Goal: Task Accomplishment & Management: Use online tool/utility

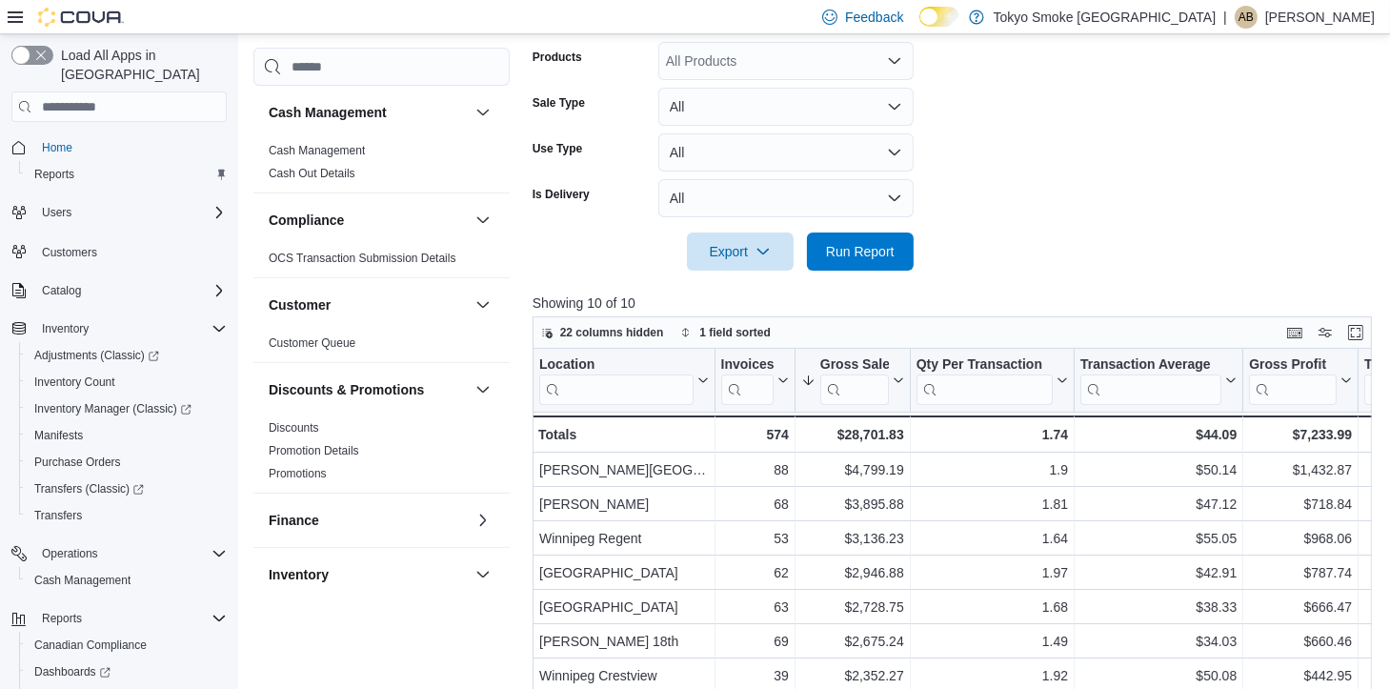
drag, startPoint x: 311, startPoint y: 155, endPoint x: 502, endPoint y: 189, distance: 194.3
click at [311, 155] on link "Cash Management" at bounding box center [317, 150] width 96 height 13
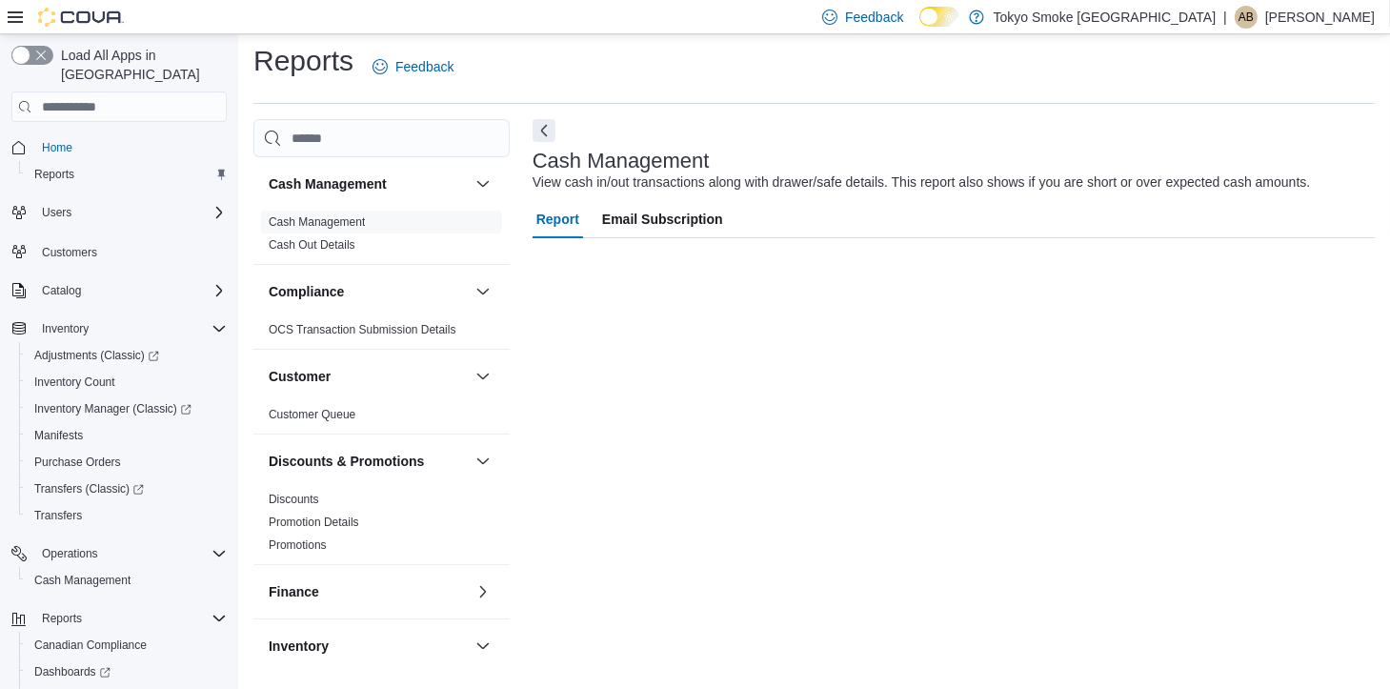
scroll to position [8, 0]
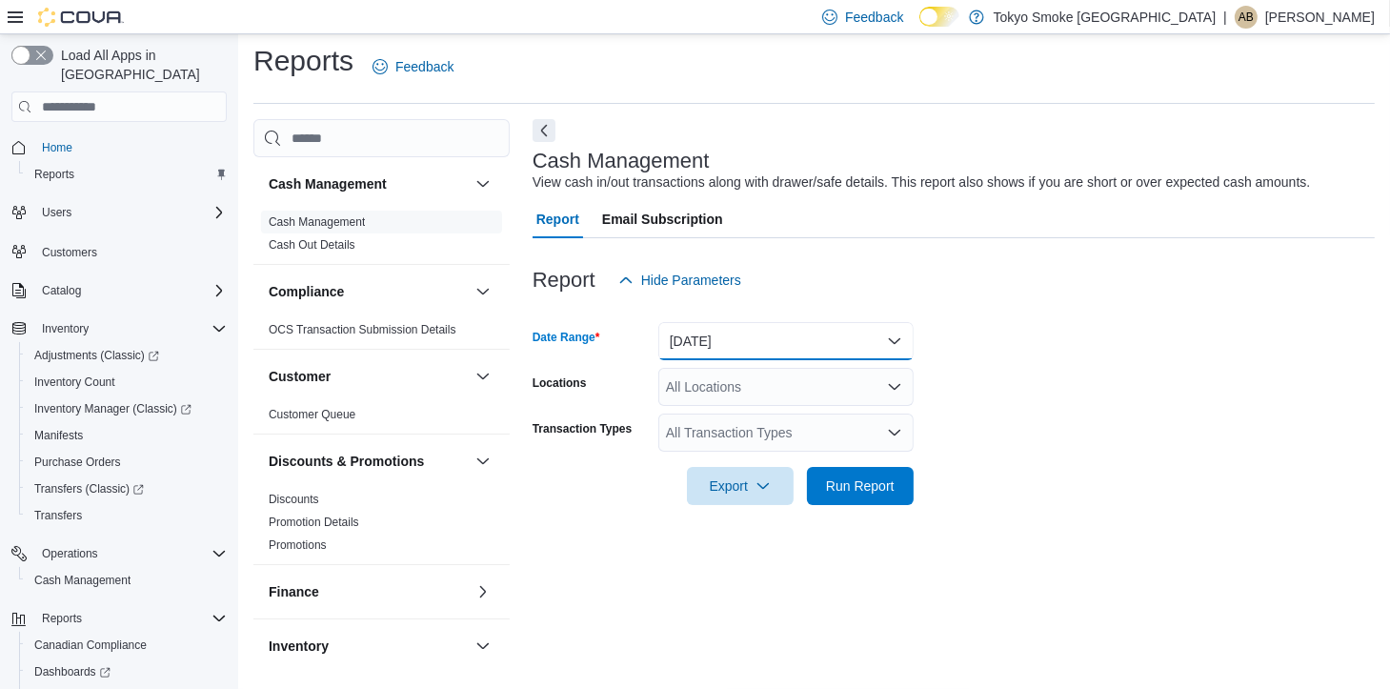
drag, startPoint x: 711, startPoint y: 335, endPoint x: 710, endPoint y: 349, distance: 13.5
click at [711, 336] on button "[DATE]" at bounding box center [785, 341] width 255 height 38
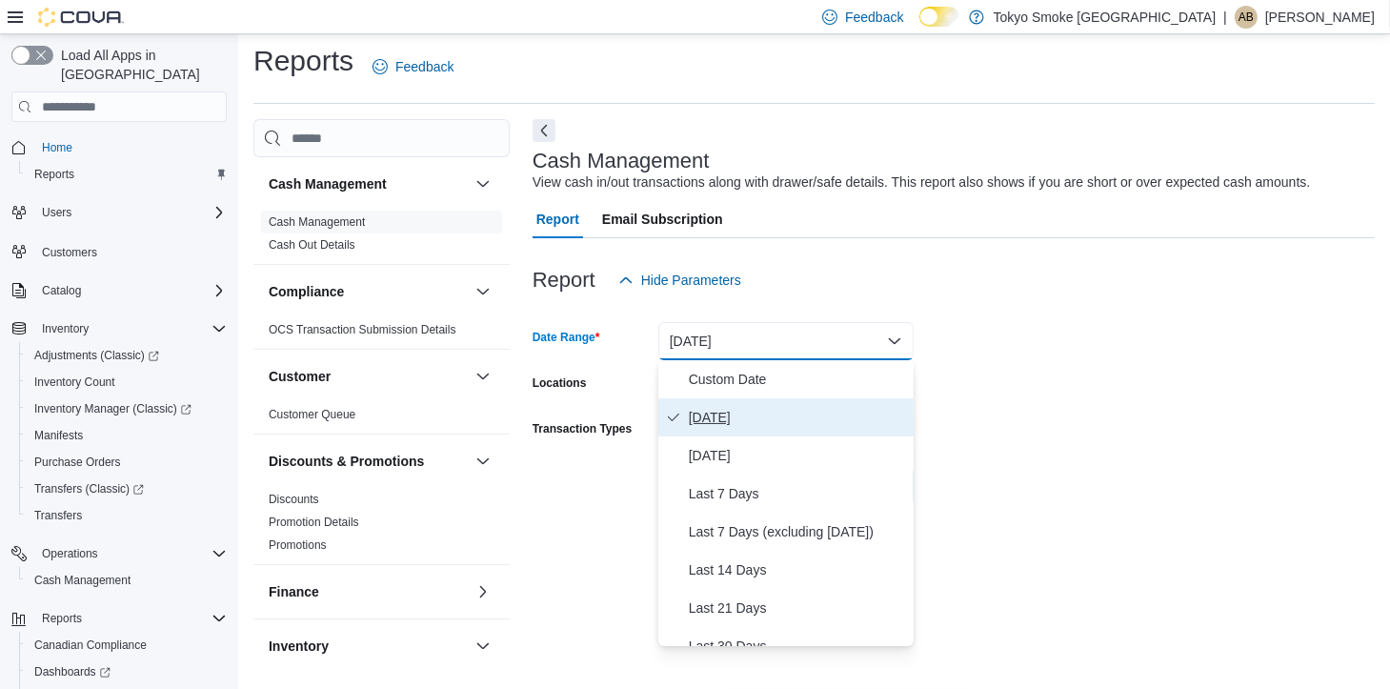
click at [728, 411] on span "[DATE]" at bounding box center [797, 417] width 217 height 23
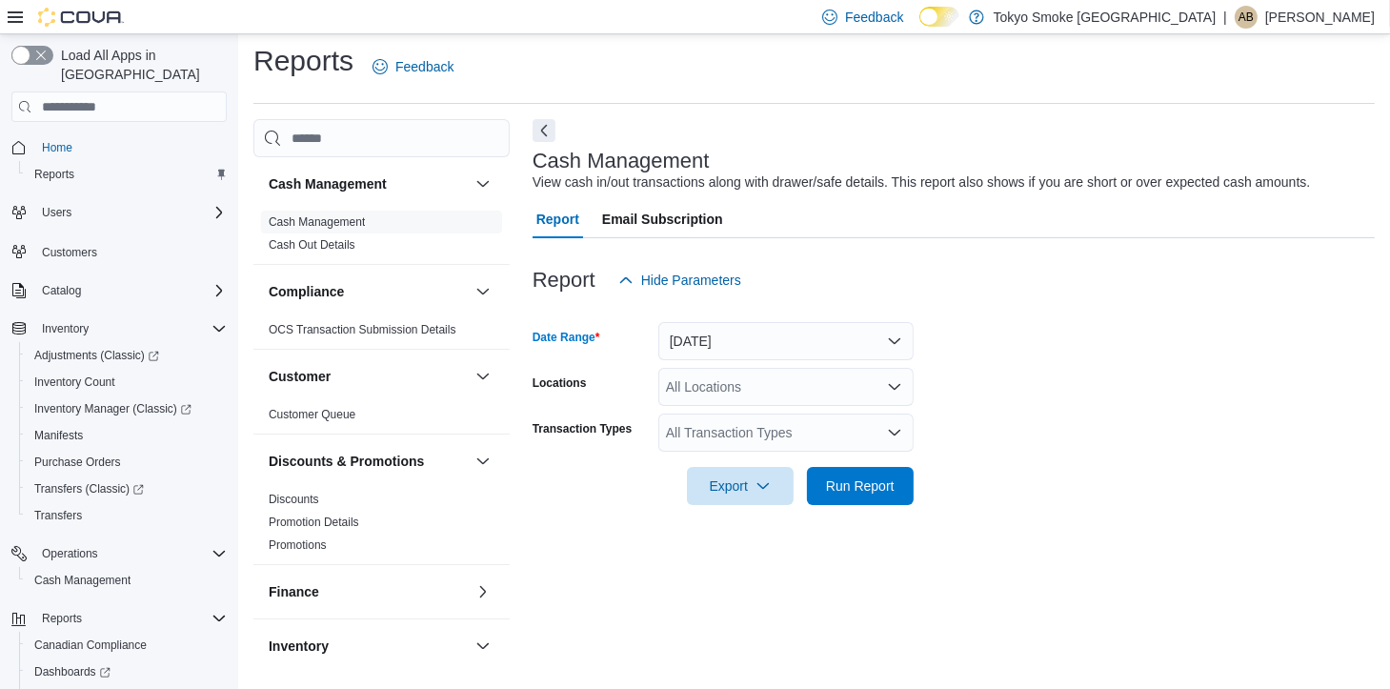
click at [750, 403] on div "All Locations" at bounding box center [785, 387] width 255 height 38
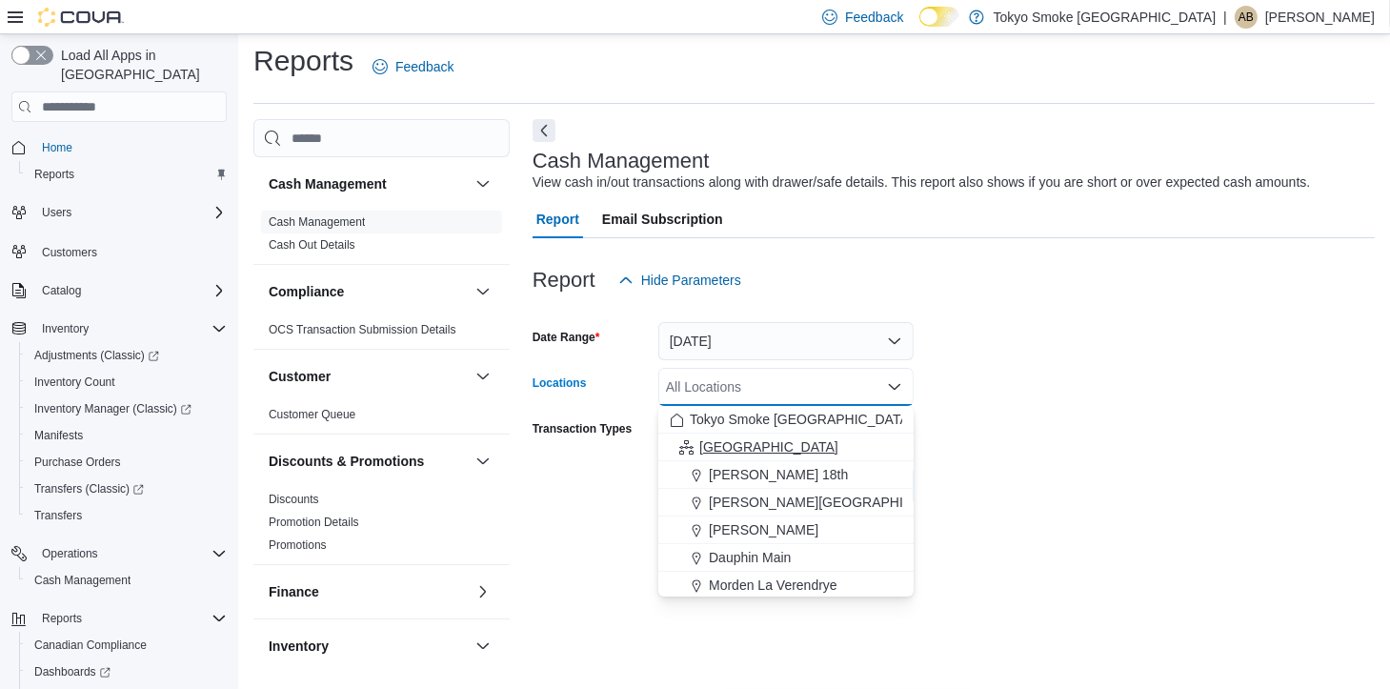
scroll to position [95, 0]
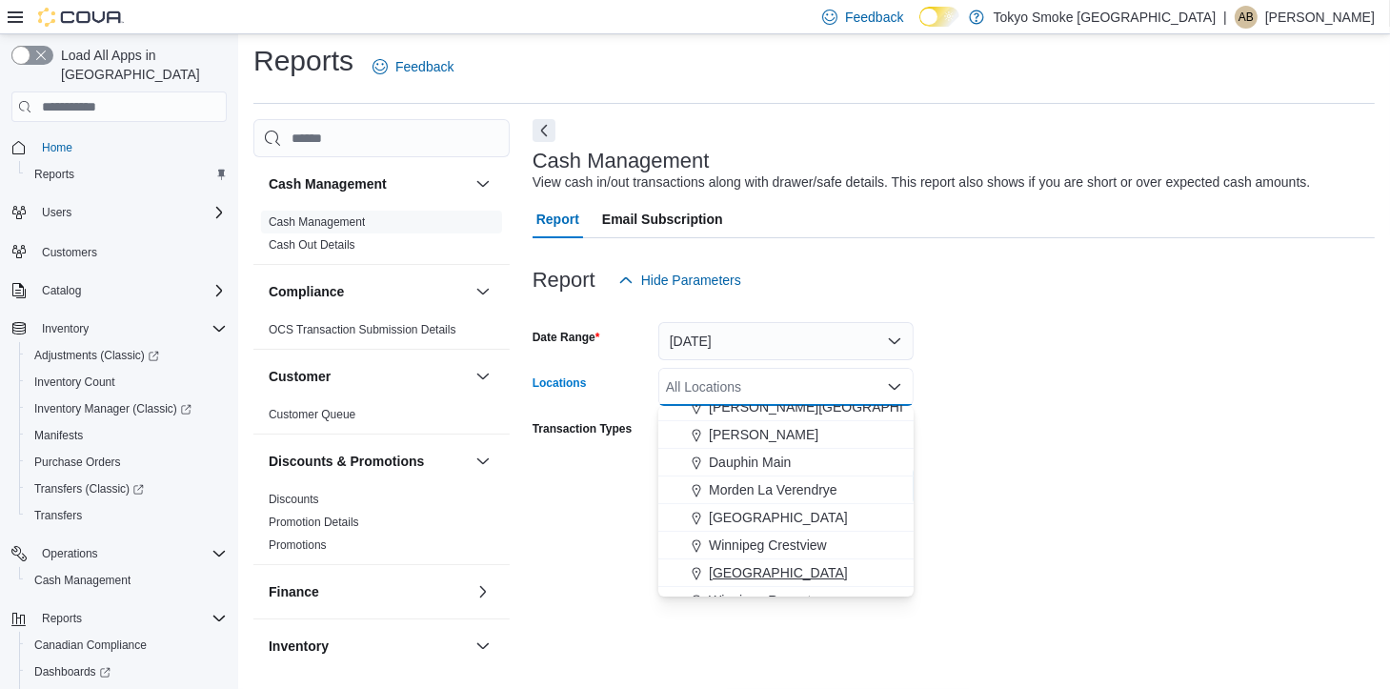
click at [842, 560] on button "[GEOGRAPHIC_DATA]" at bounding box center [785, 573] width 255 height 28
click at [988, 548] on div "Cash Management View cash in/out transactions along with drawer/safe details. T…" at bounding box center [953, 396] width 842 height 554
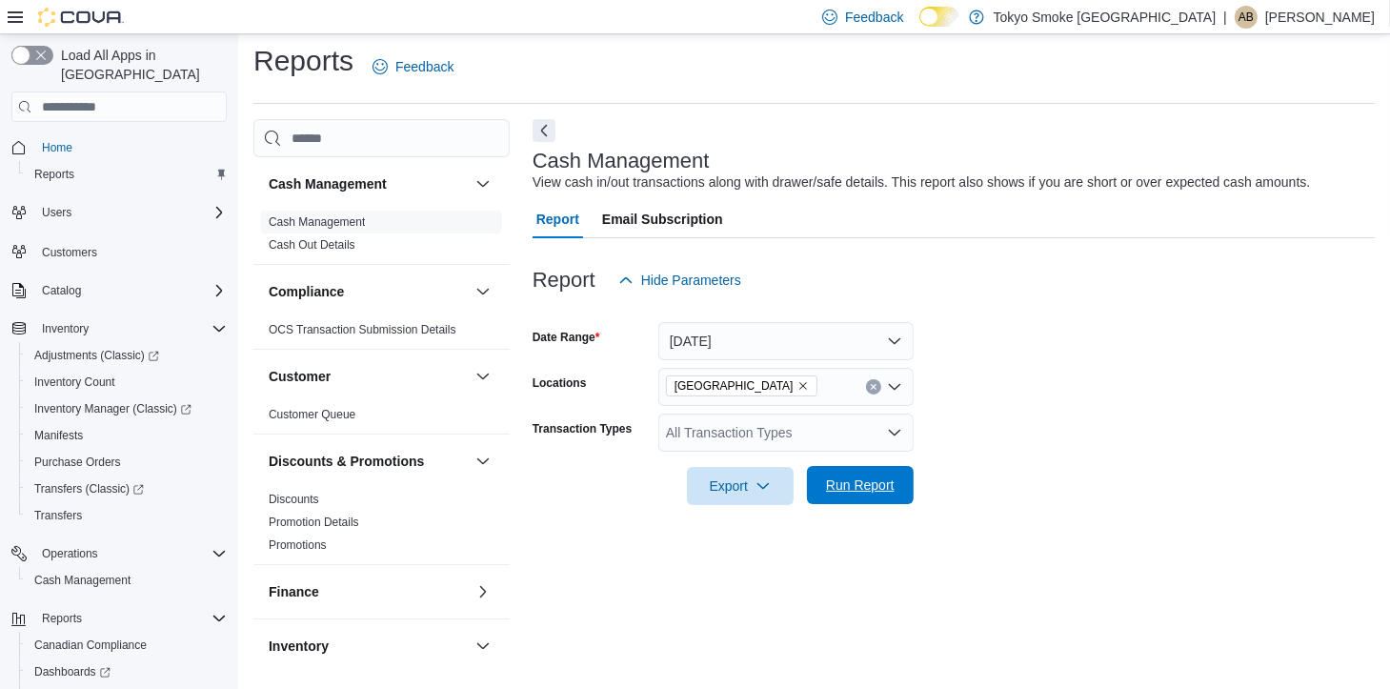
click at [861, 485] on span "Run Report" at bounding box center [860, 484] width 69 height 19
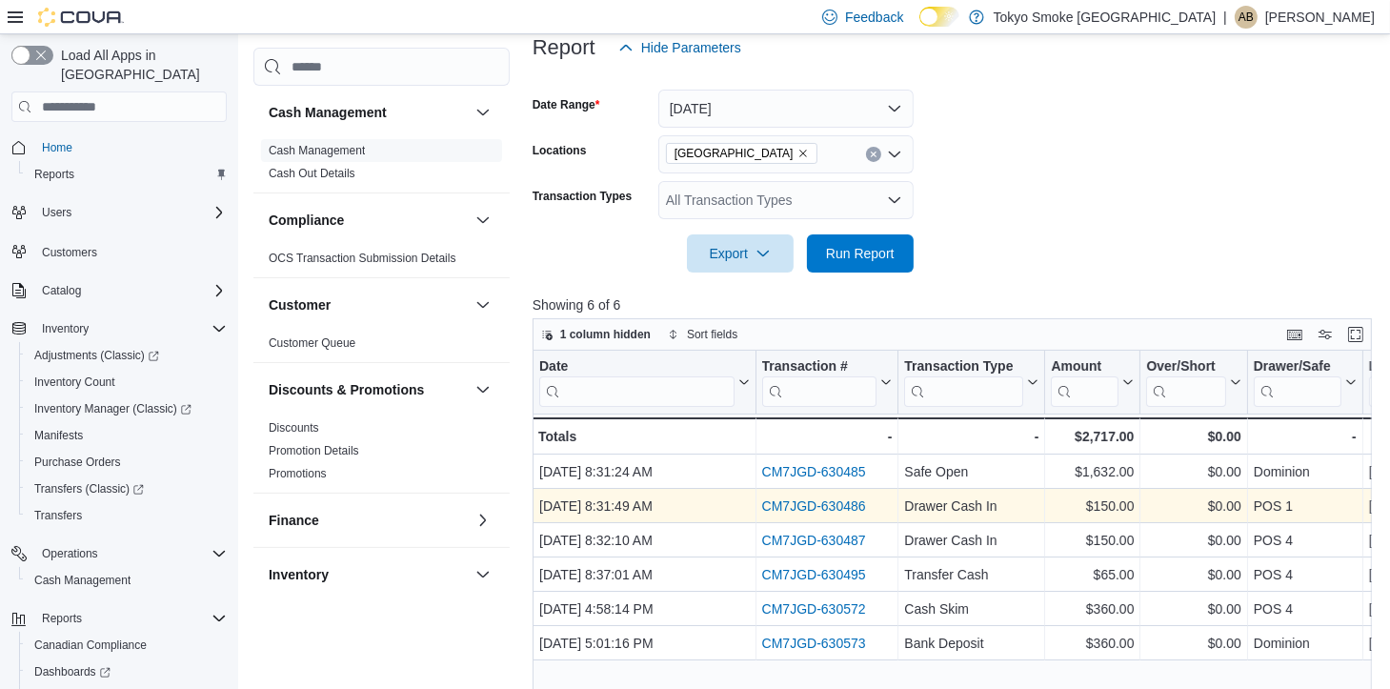
scroll to position [389, 0]
